Goal: Information Seeking & Learning: Learn about a topic

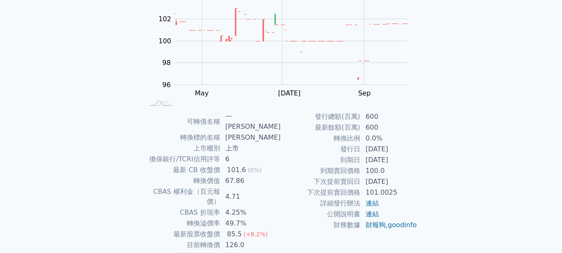
scroll to position [133, 0]
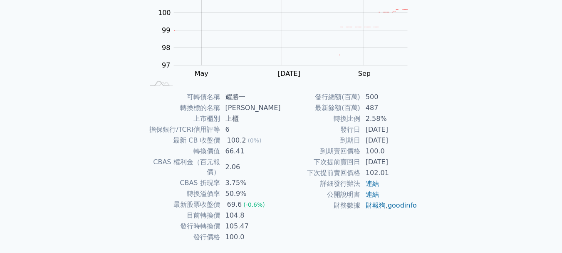
scroll to position [123, 0]
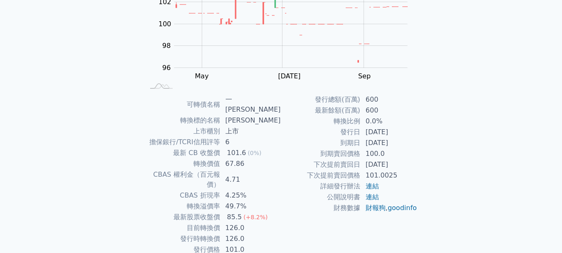
scroll to position [133, 0]
